Goal: Transaction & Acquisition: Purchase product/service

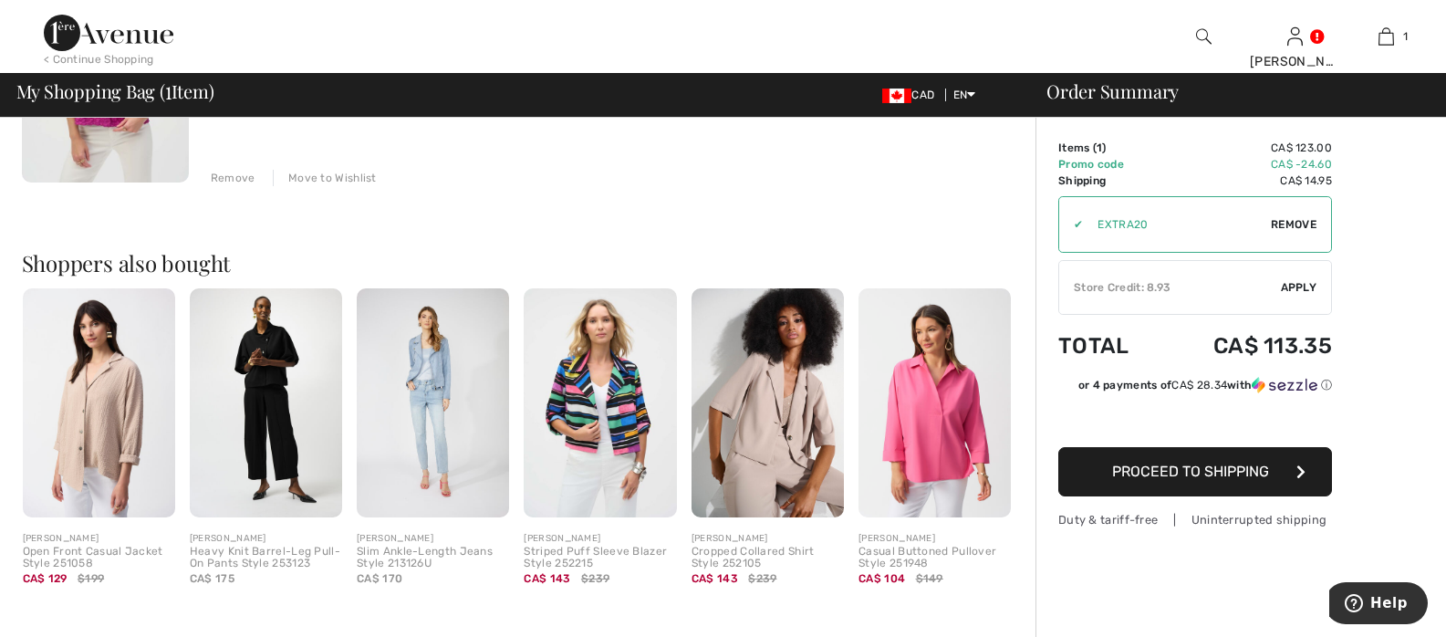
scroll to position [350, 0]
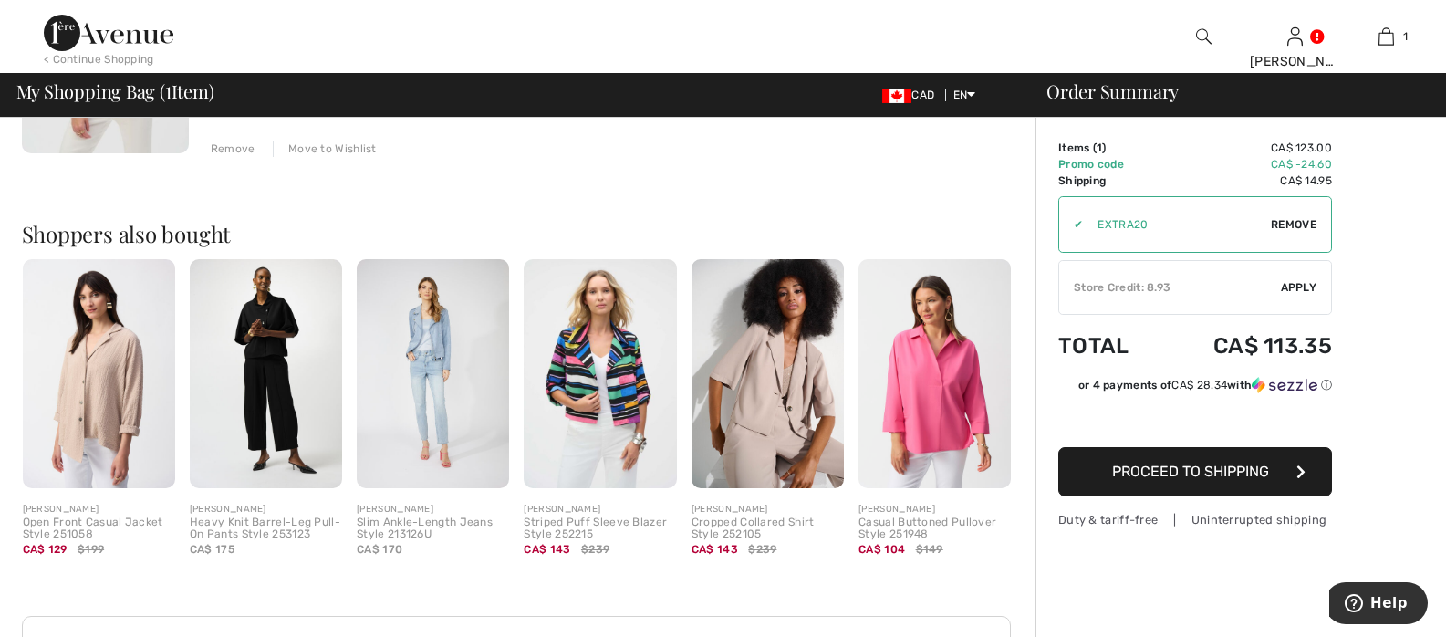
click at [1241, 284] on div "Store Credit: 8.93" at bounding box center [1170, 287] width 222 height 16
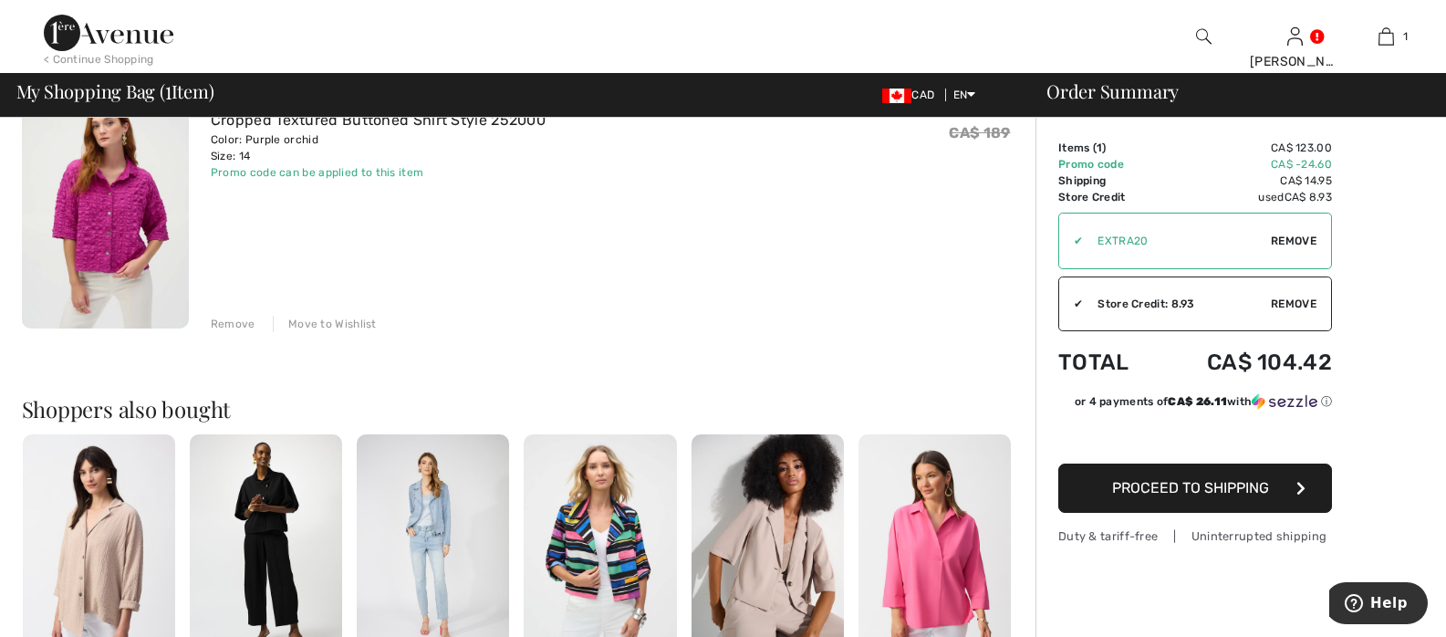
scroll to position [190, 0]
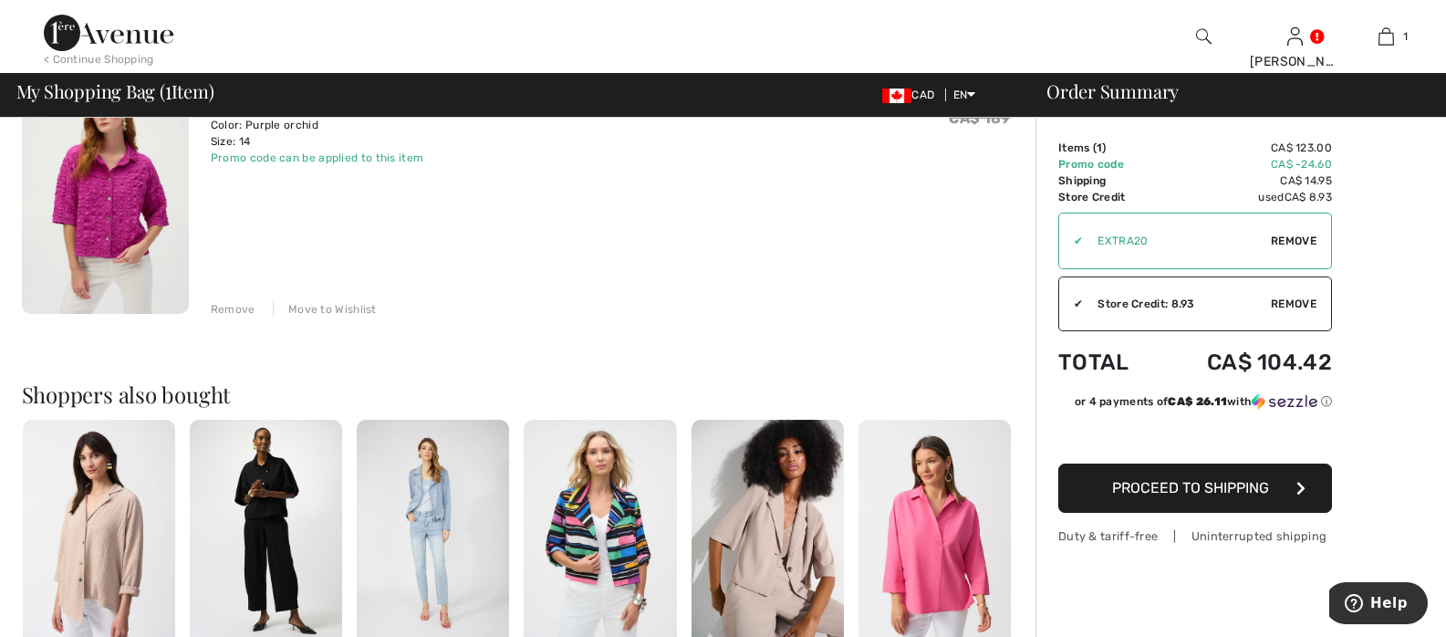
click at [1131, 478] on button "Proceed to Shipping" at bounding box center [1195, 487] width 274 height 49
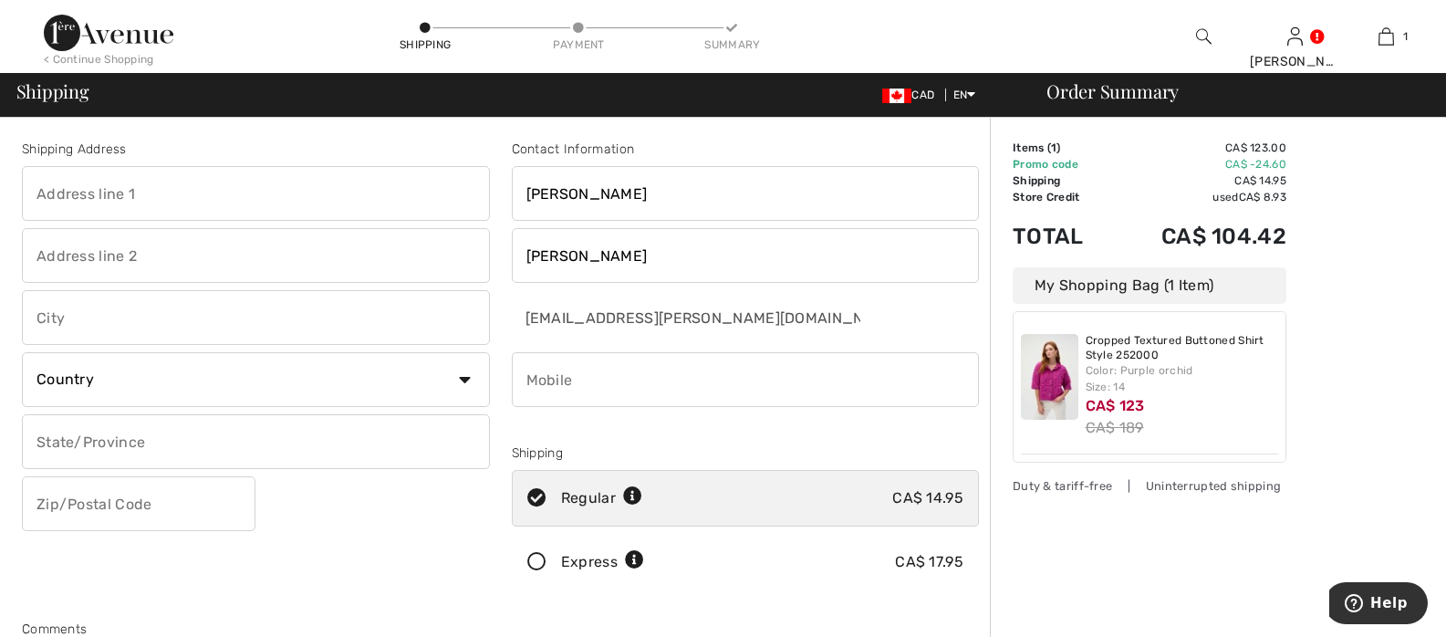
click at [81, 195] on input "text" at bounding box center [256, 193] width 468 height 55
type input "125 Bainbridge AVe"
type input "[GEOGRAPHIC_DATA]"
select select "CA"
select select "ON"
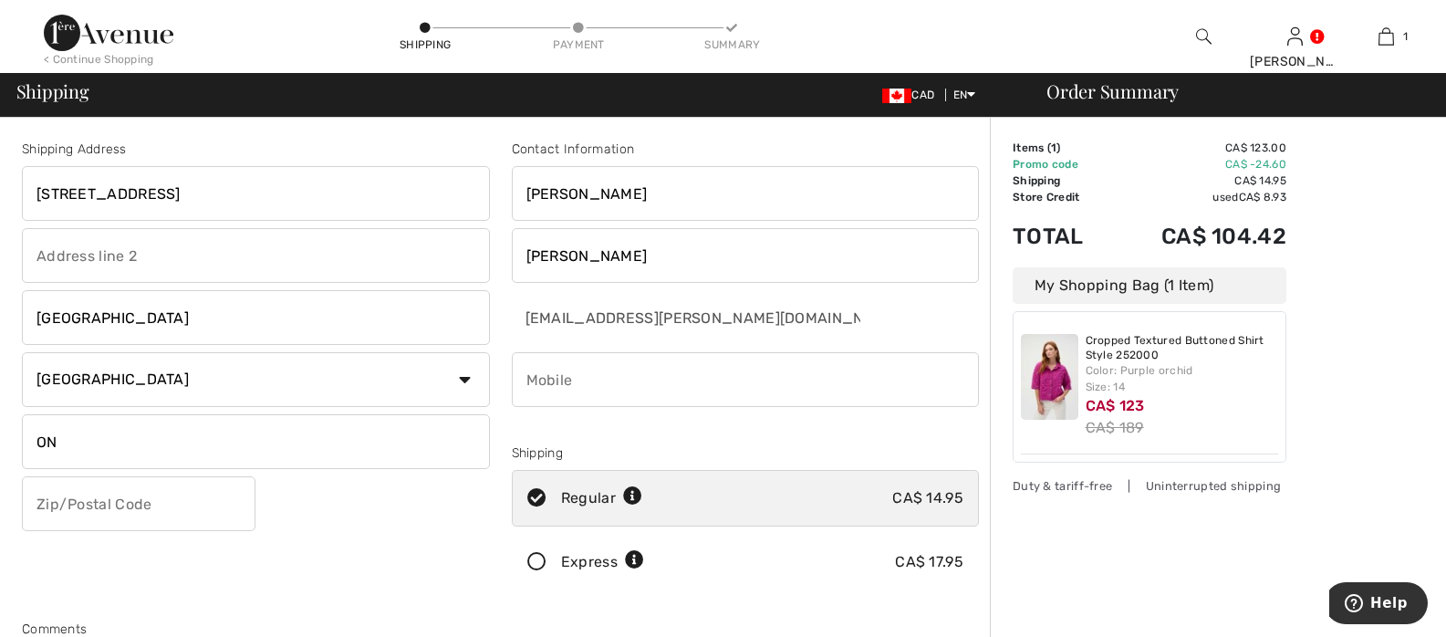
type input "M3H 5W8"
type input "6472412894"
type input "M3H5W8"
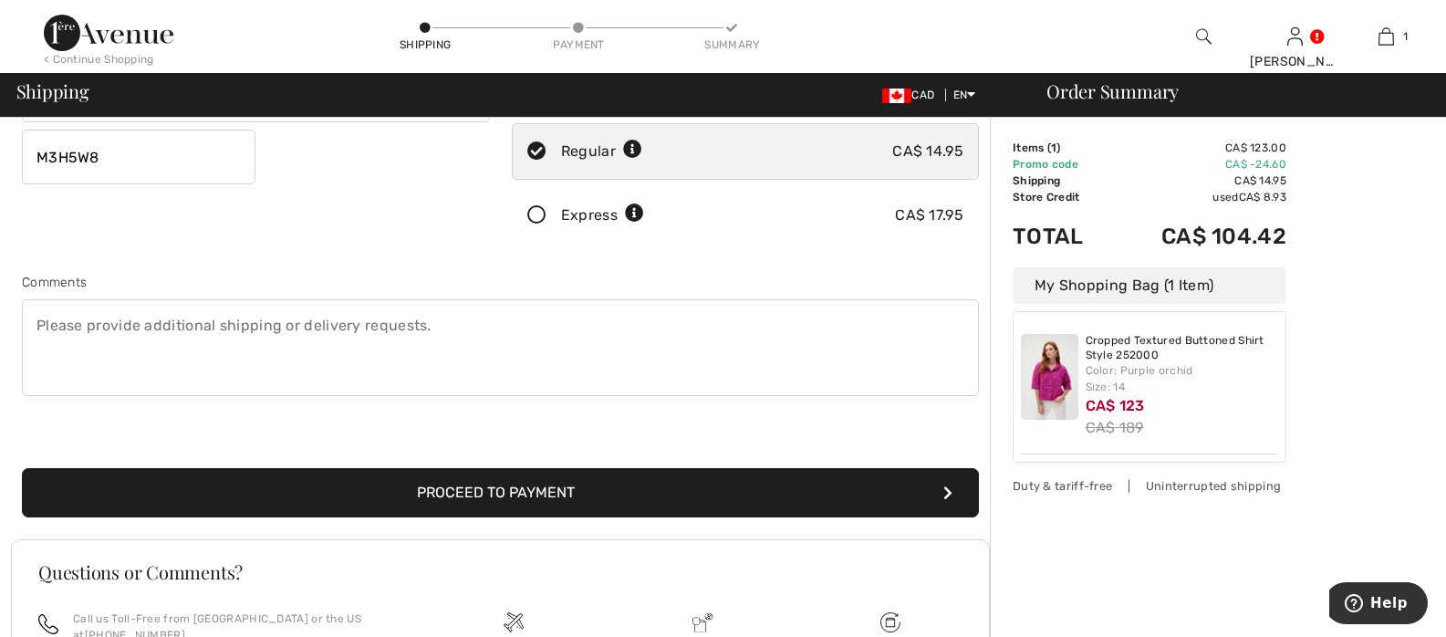
scroll to position [343, 0]
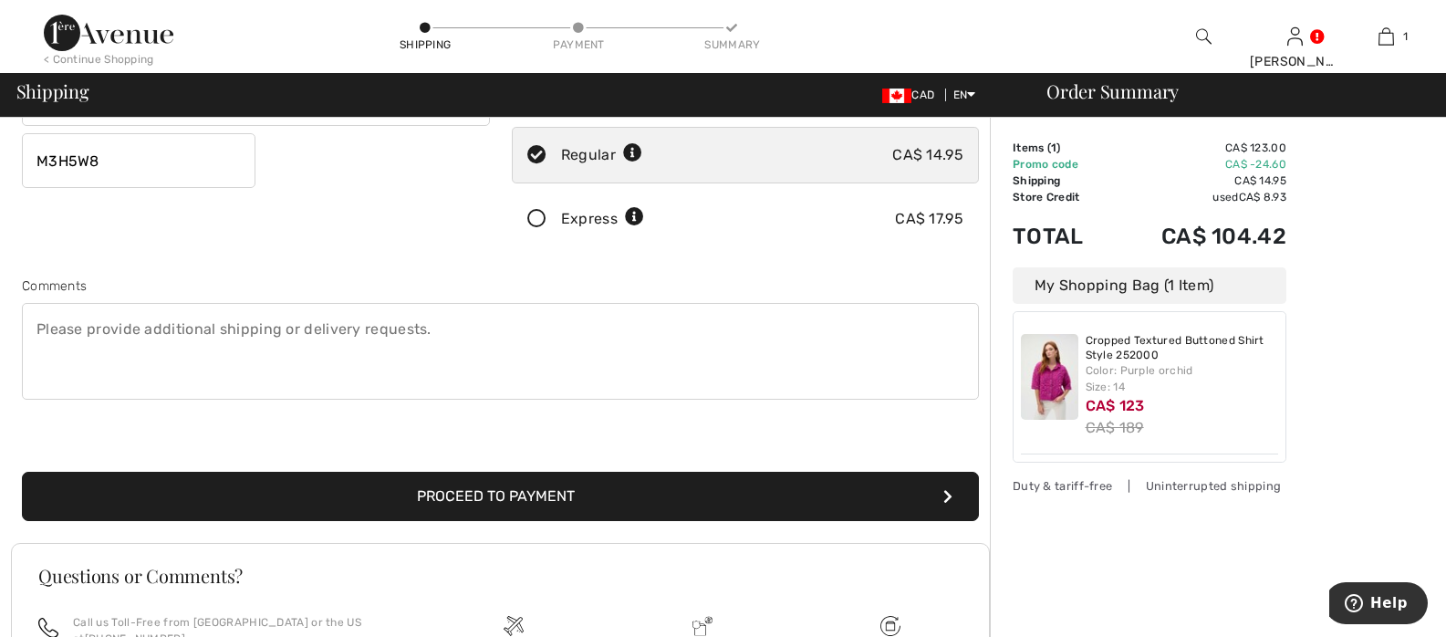
click at [473, 490] on button "Proceed to Payment" at bounding box center [500, 496] width 957 height 49
click at [559, 492] on button "Proceed to Payment" at bounding box center [500, 496] width 957 height 49
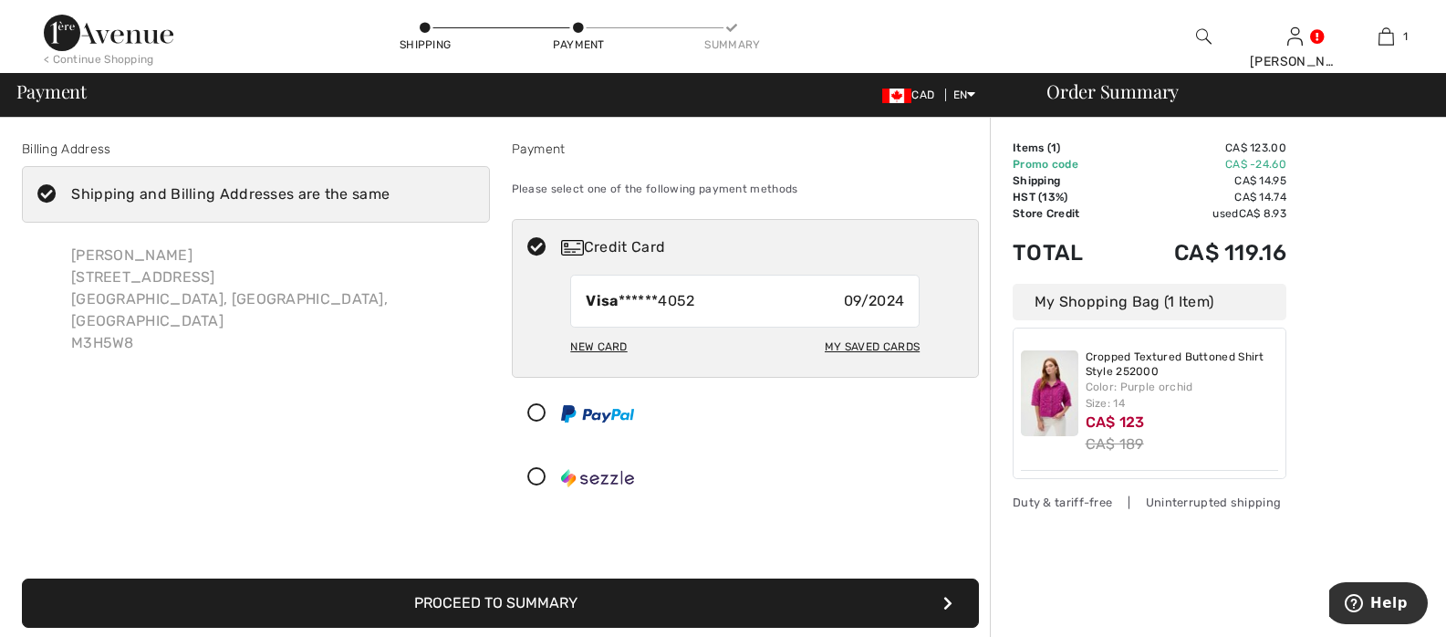
click at [603, 342] on div "New Card" at bounding box center [598, 346] width 57 height 31
radio input "true"
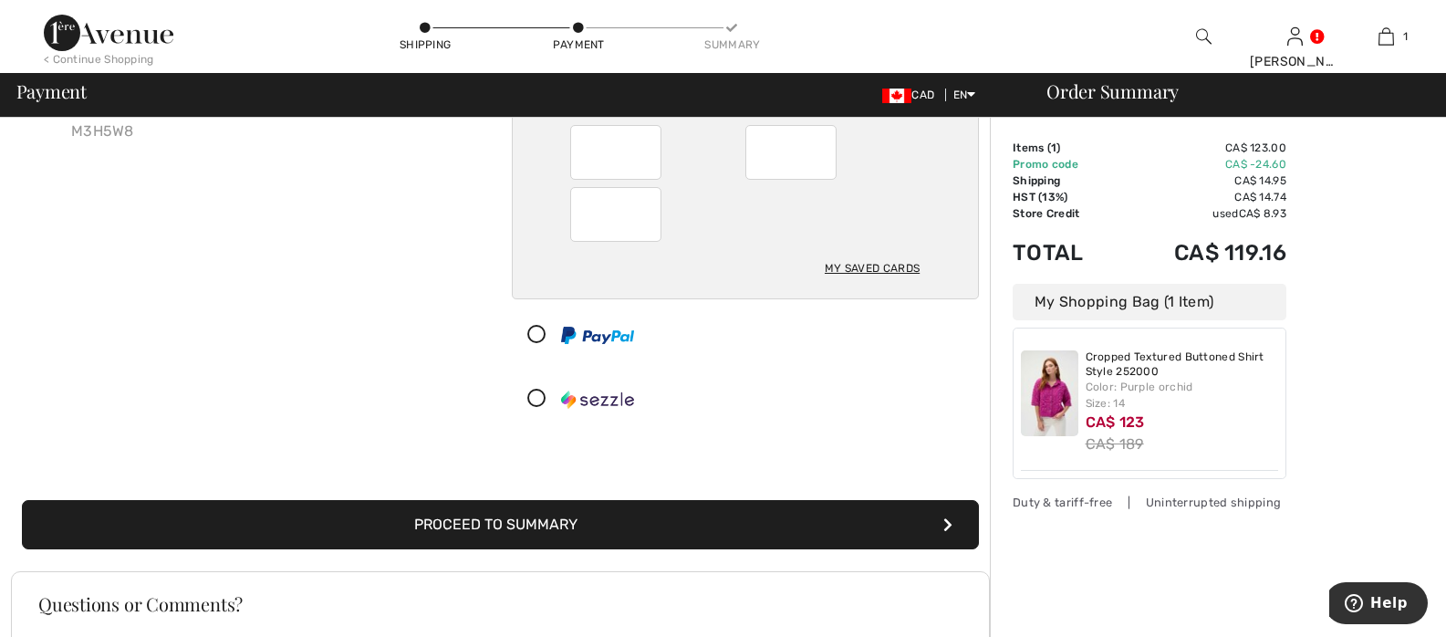
scroll to position [299, 0]
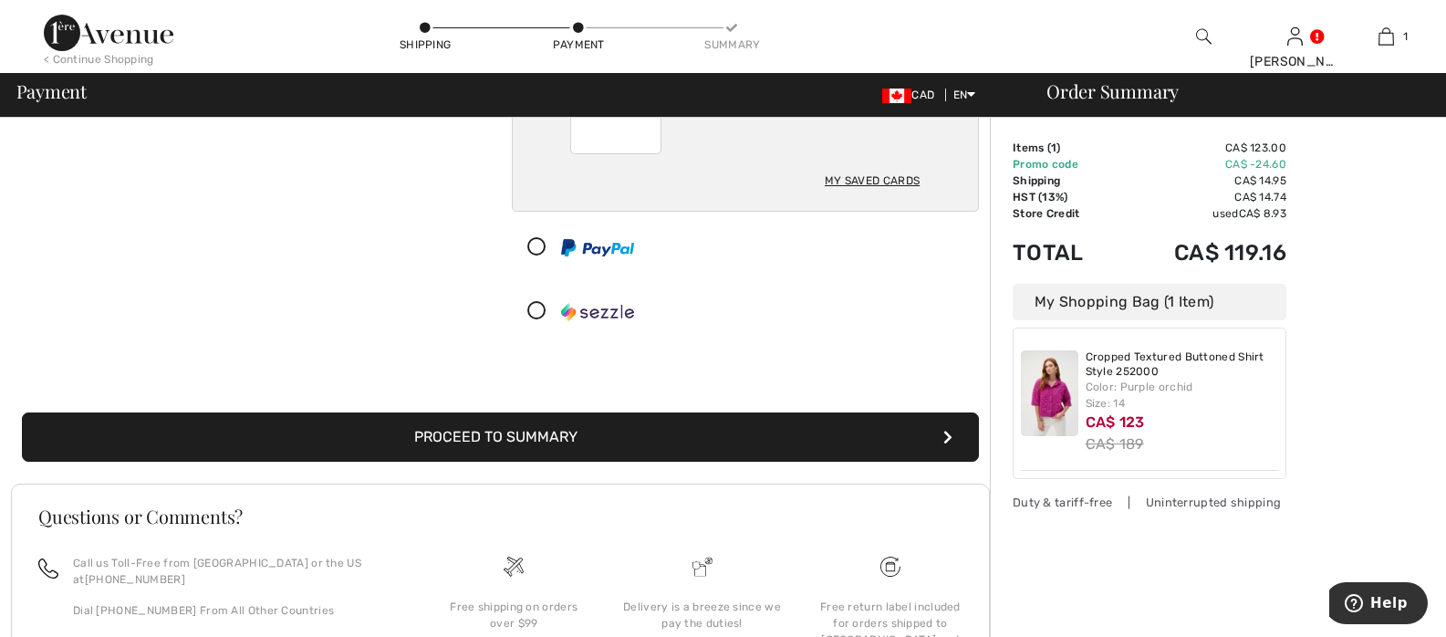
click at [555, 429] on button "Proceed to Summary" at bounding box center [500, 436] width 957 height 49
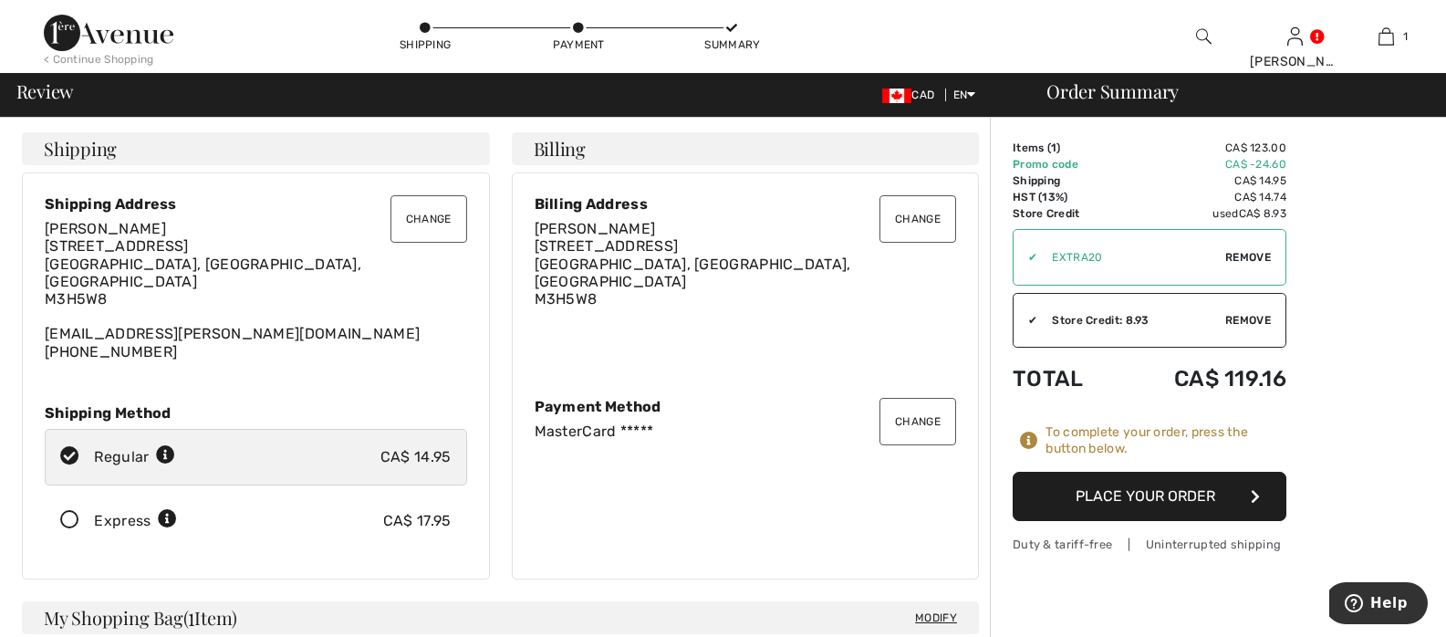
click at [1096, 489] on button "Place Your Order" at bounding box center [1150, 496] width 274 height 49
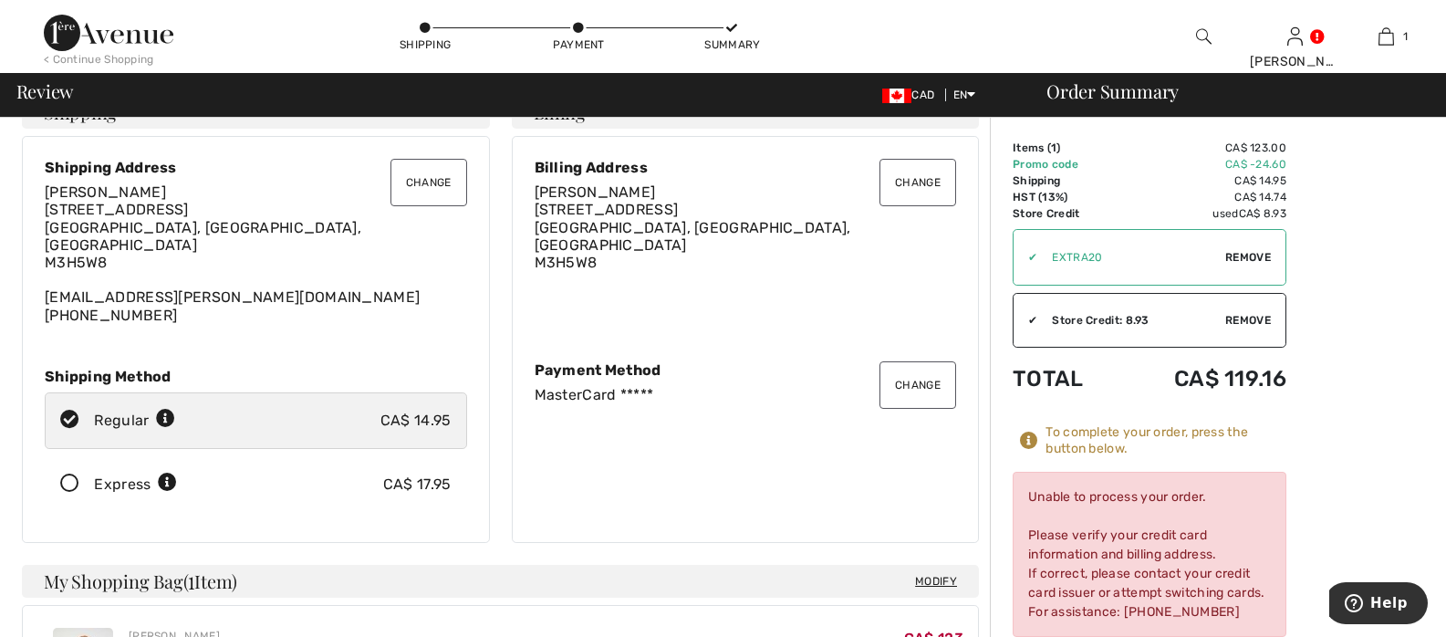
scroll to position [109, 0]
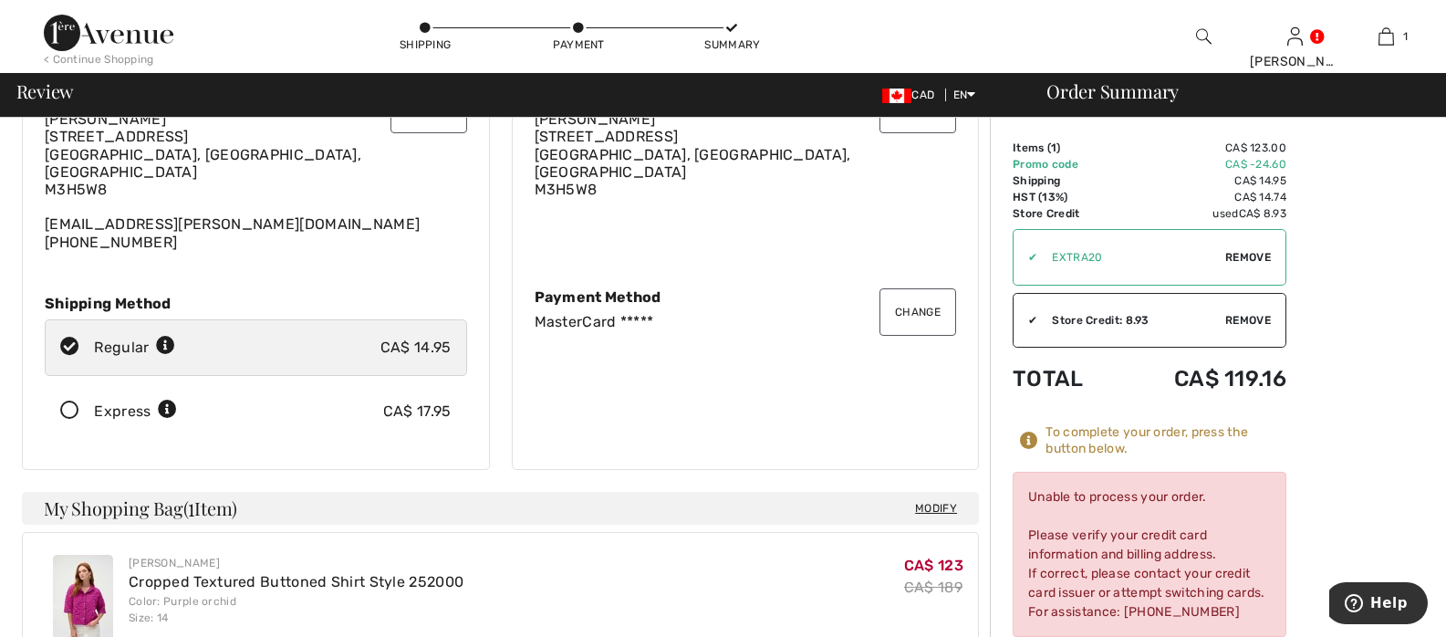
click at [914, 295] on button "Change" at bounding box center [917, 311] width 77 height 47
click at [905, 301] on button "Change" at bounding box center [917, 311] width 77 height 47
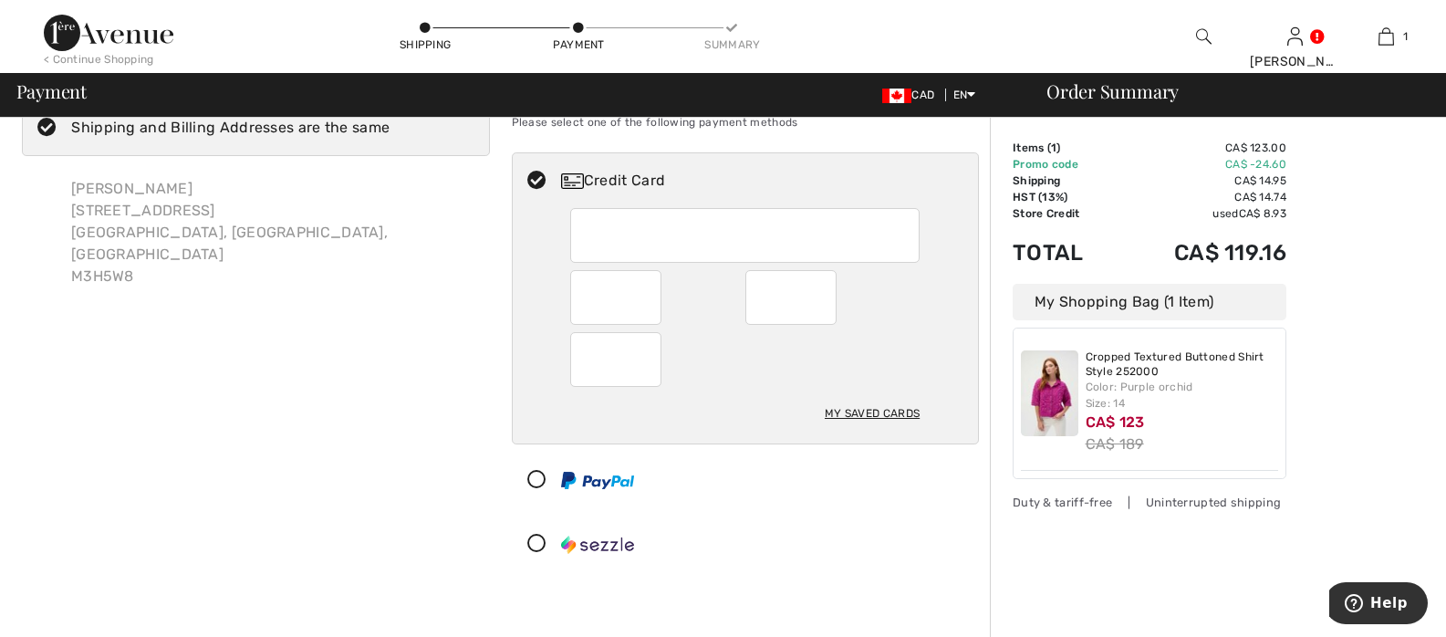
click at [598, 335] on div at bounding box center [615, 359] width 91 height 55
radio input "true"
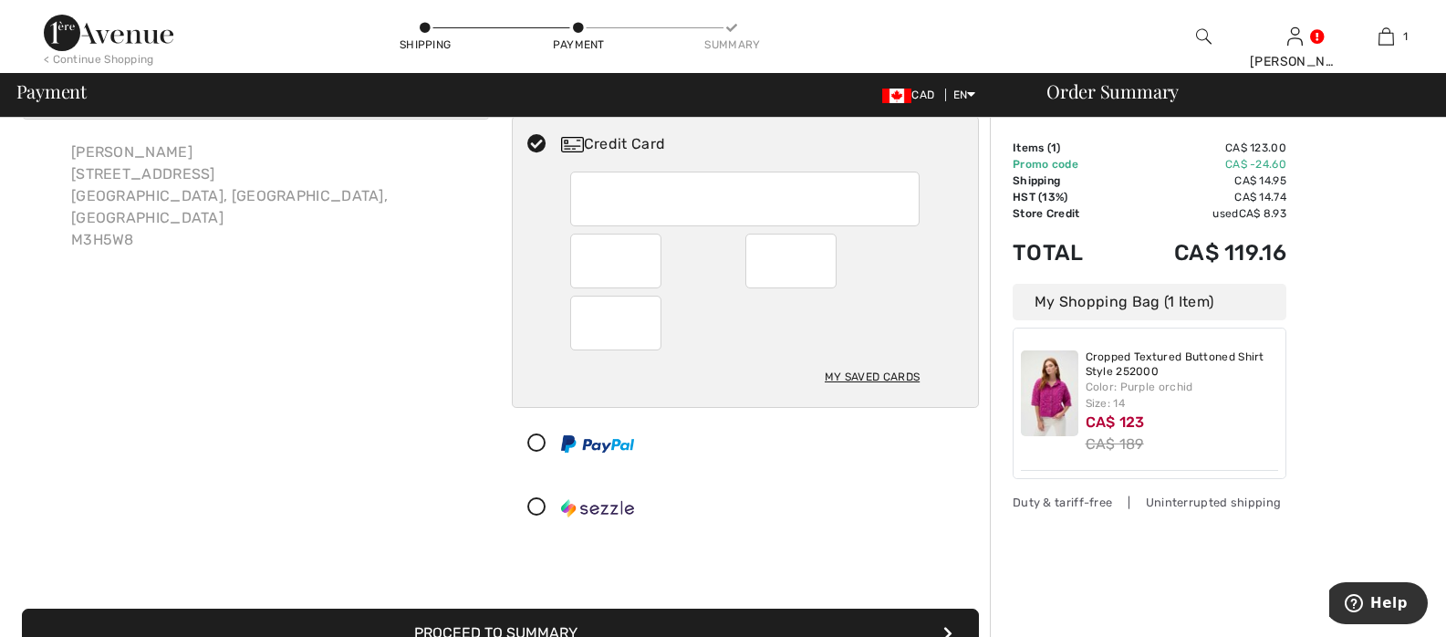
scroll to position [191, 0]
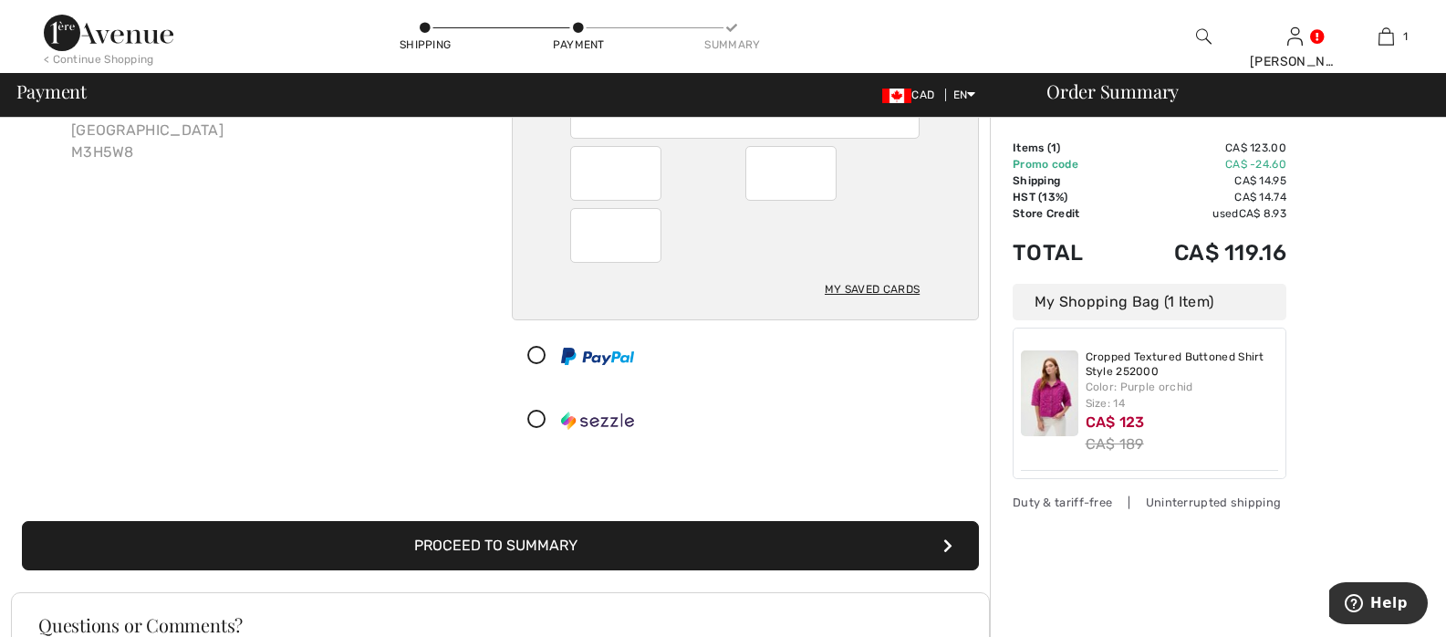
click at [509, 535] on button "Proceed to Summary" at bounding box center [500, 545] width 957 height 49
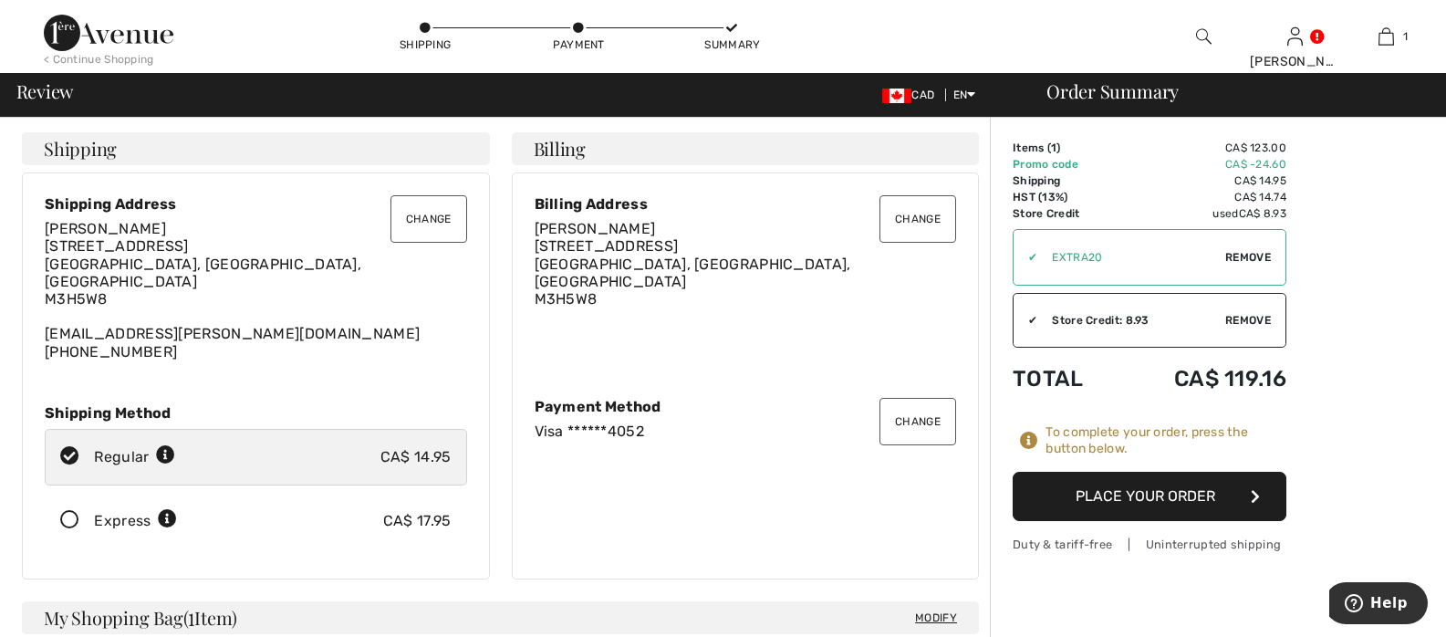
click at [1167, 495] on button "Place Your Order" at bounding box center [1150, 496] width 274 height 49
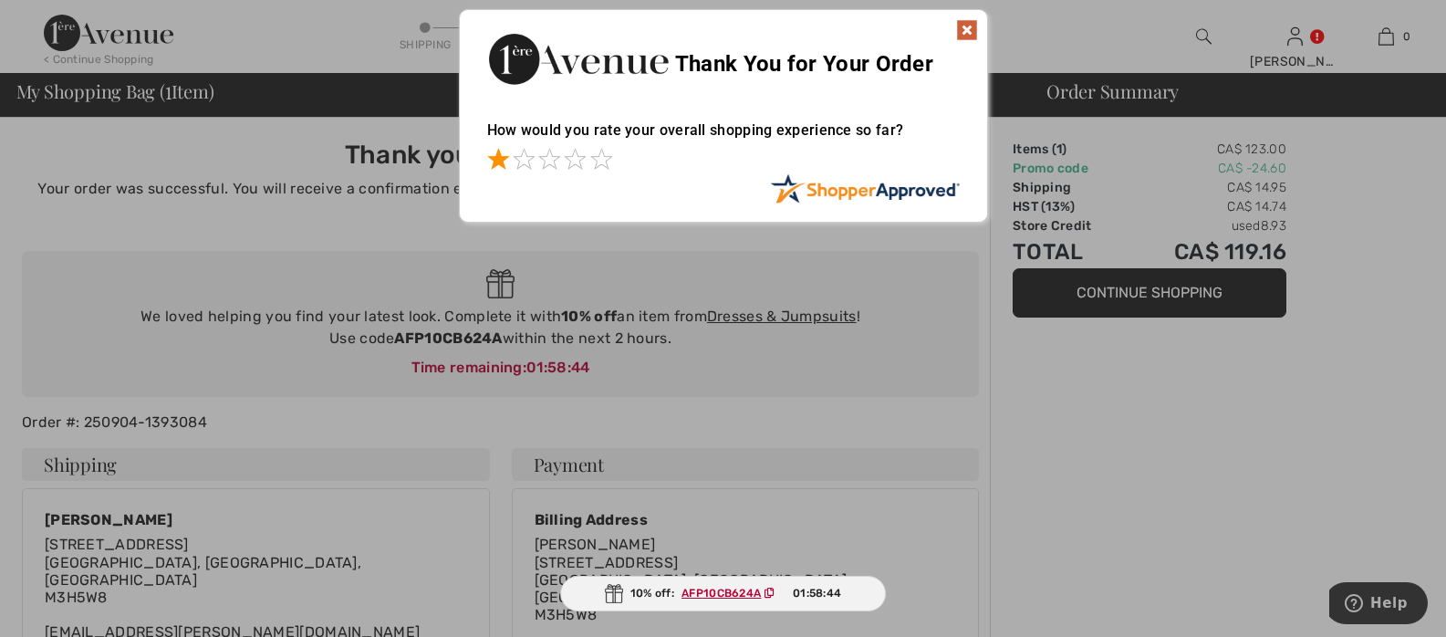
click at [503, 158] on span at bounding box center [498, 159] width 22 height 22
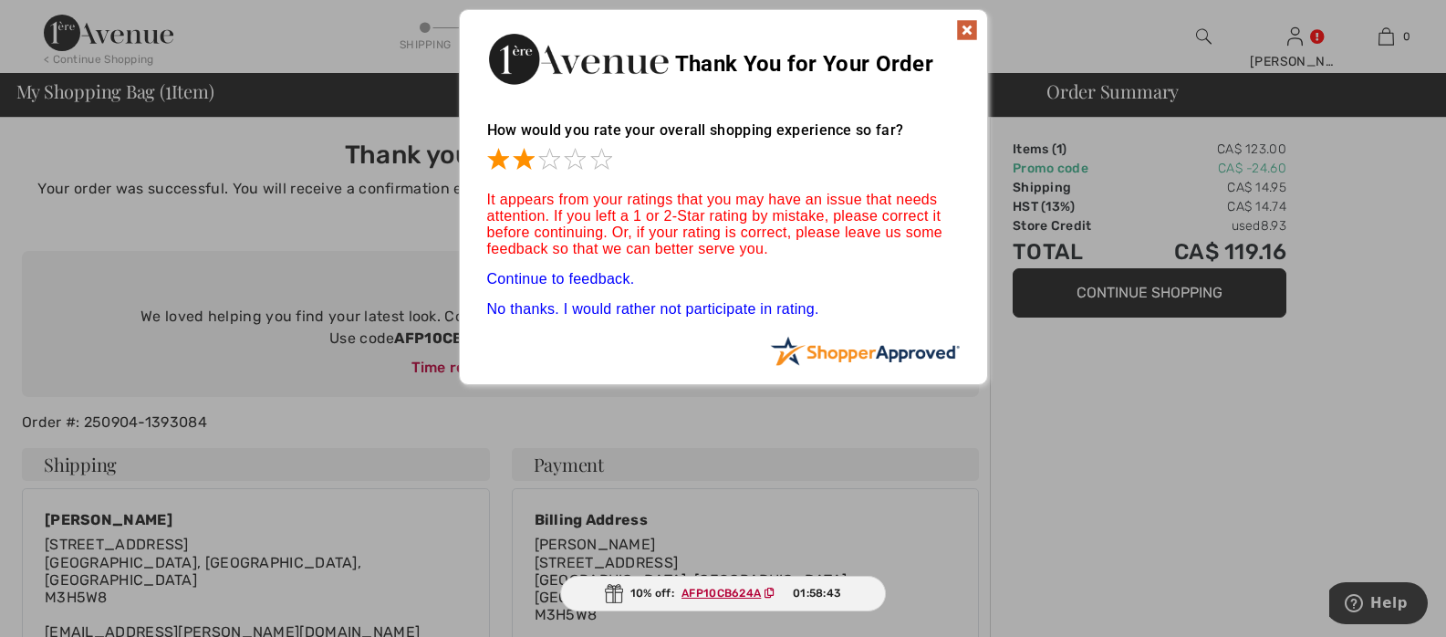
click at [519, 159] on span at bounding box center [524, 159] width 22 height 22
click at [550, 161] on span at bounding box center [549, 159] width 22 height 22
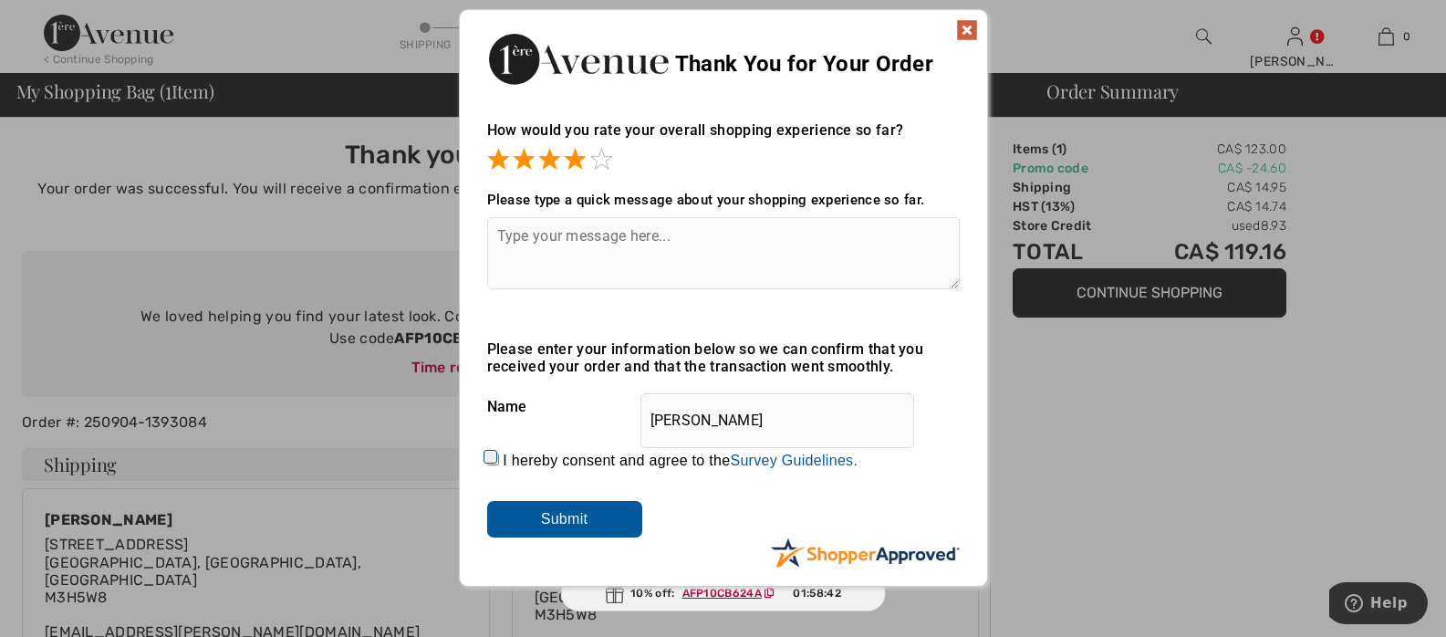
drag, startPoint x: 572, startPoint y: 161, endPoint x: 607, endPoint y: 158, distance: 34.9
click at [574, 161] on span at bounding box center [575, 159] width 22 height 22
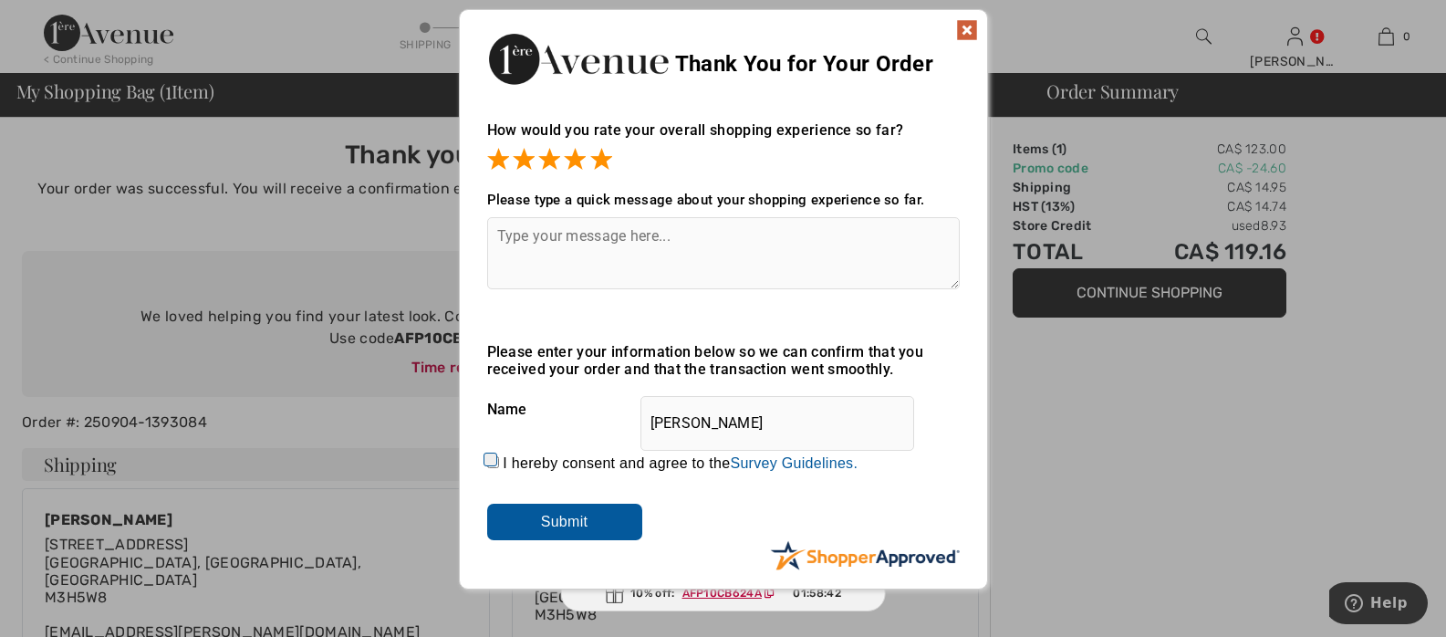
click at [607, 158] on span at bounding box center [601, 159] width 22 height 22
click at [966, 26] on img at bounding box center [967, 30] width 22 height 22
